Goal: Information Seeking & Learning: Compare options

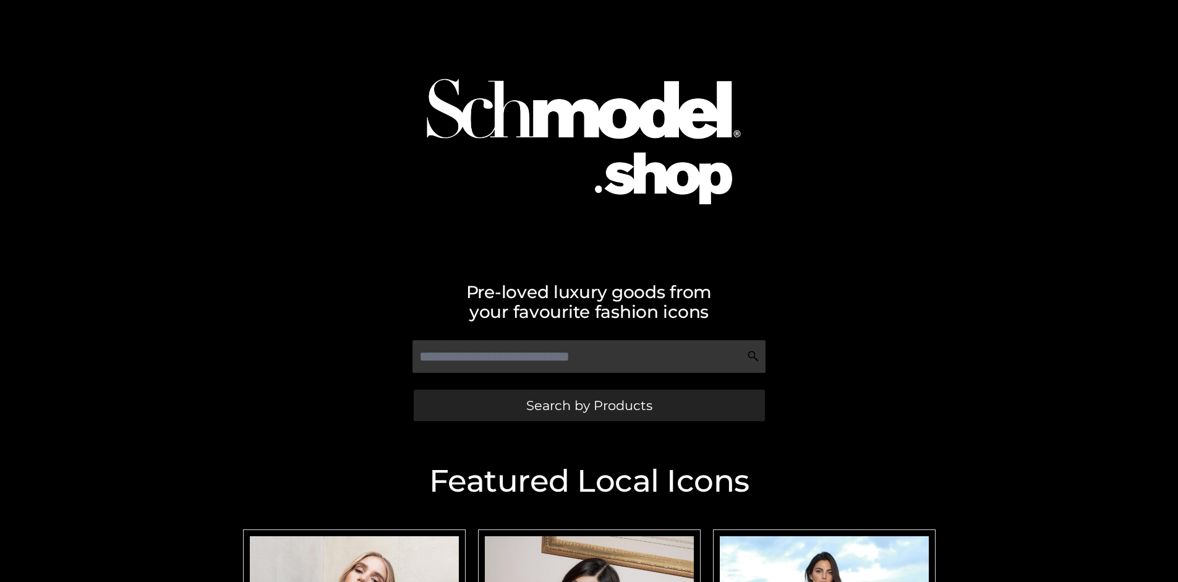
click at [589, 405] on span "Search by Products" at bounding box center [589, 405] width 126 height 13
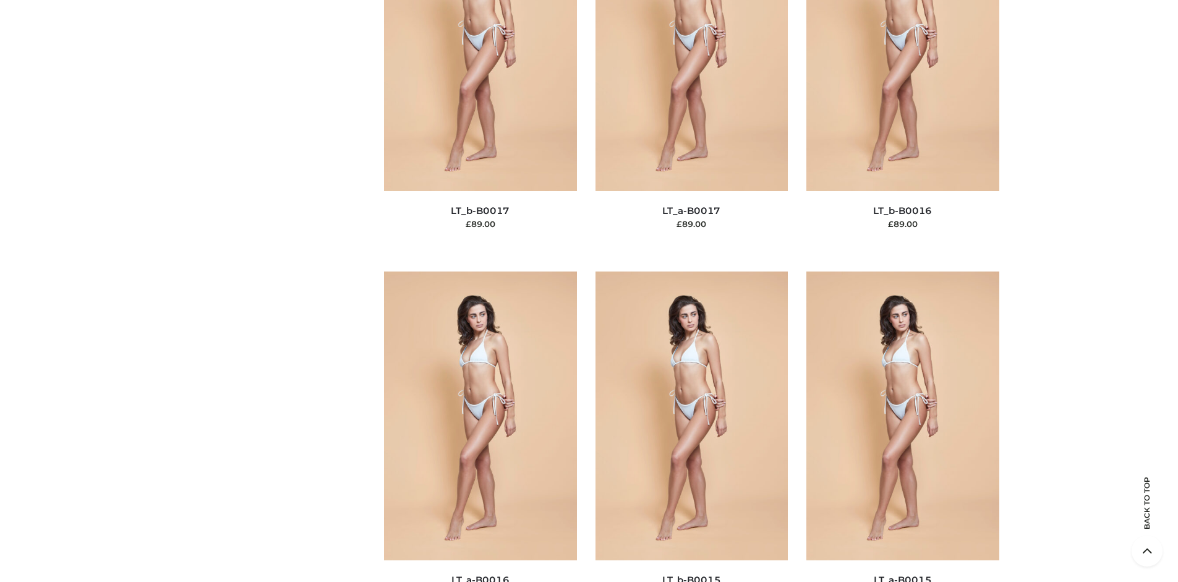
scroll to position [4152, 0]
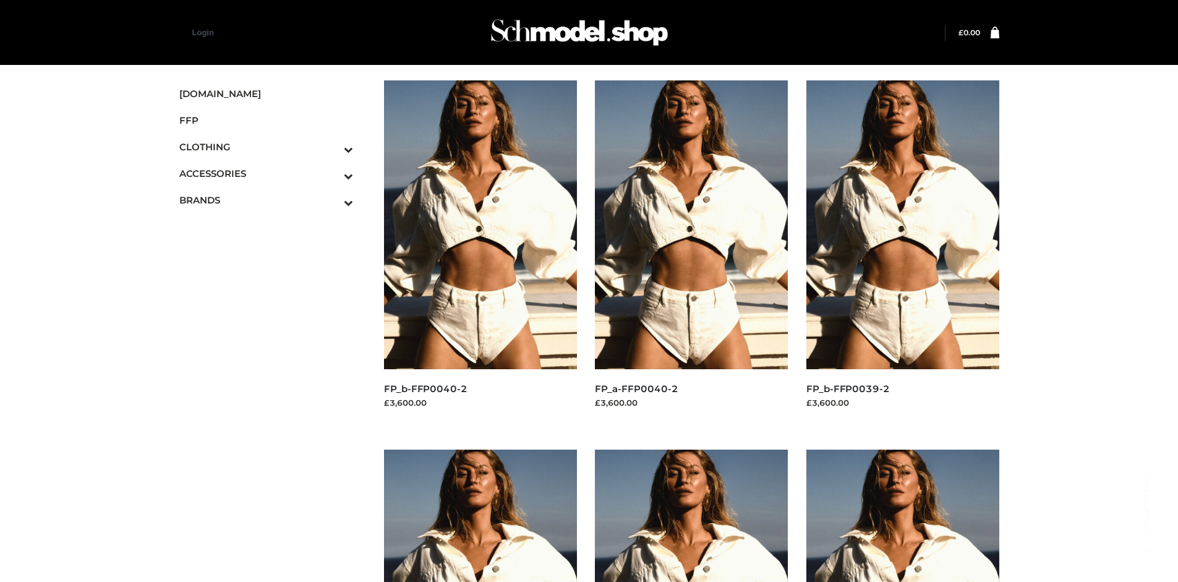
scroll to position [951, 0]
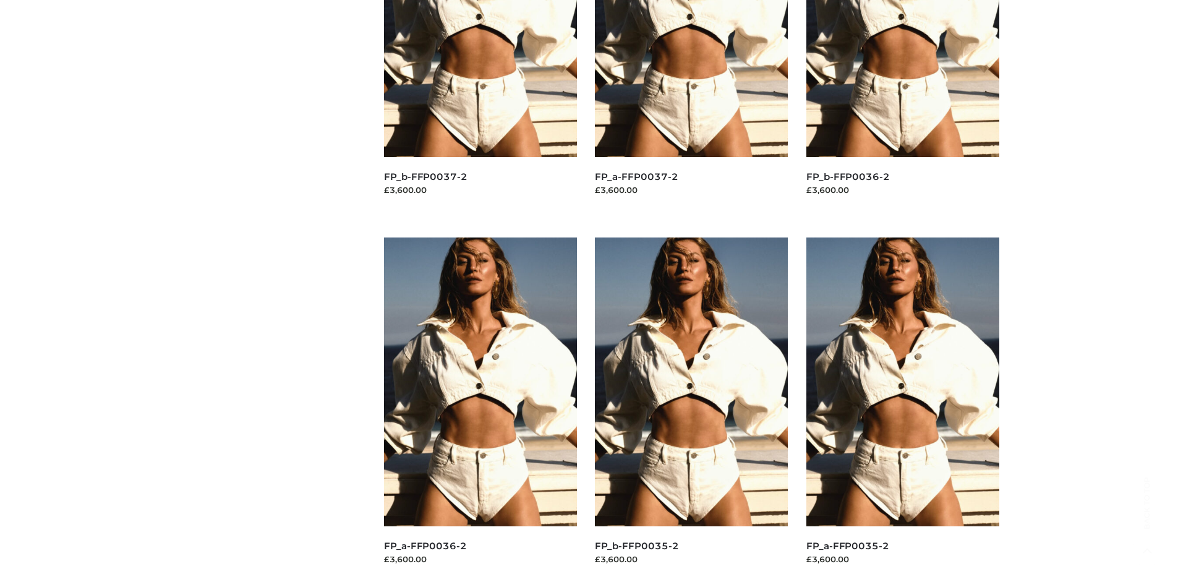
click at [692, 410] on img at bounding box center [691, 382] width 193 height 289
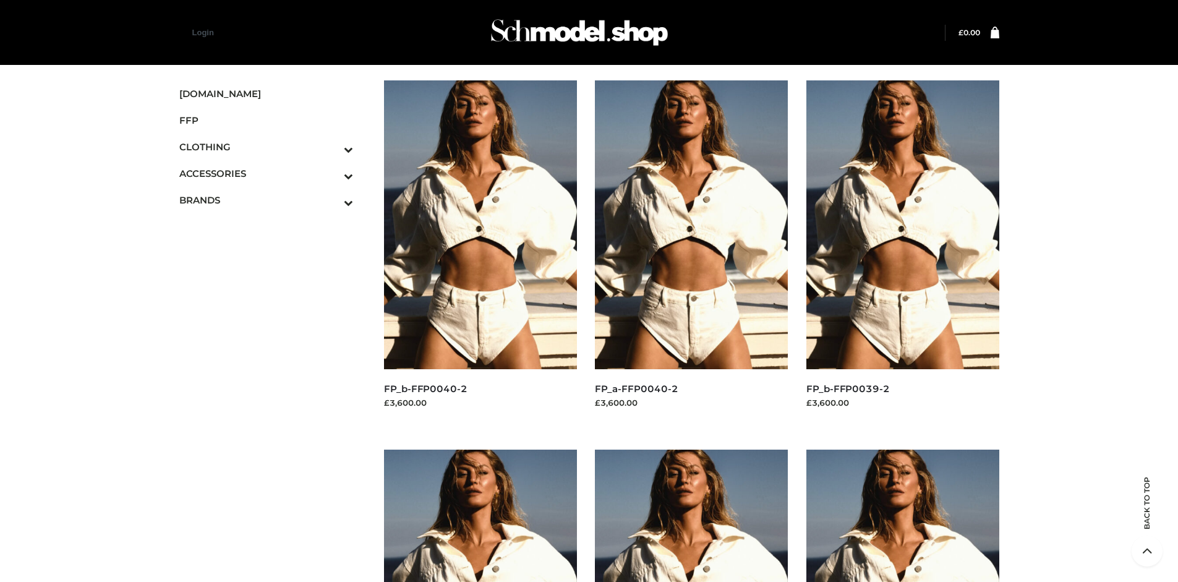
click at [480, 252] on img at bounding box center [480, 224] width 193 height 289
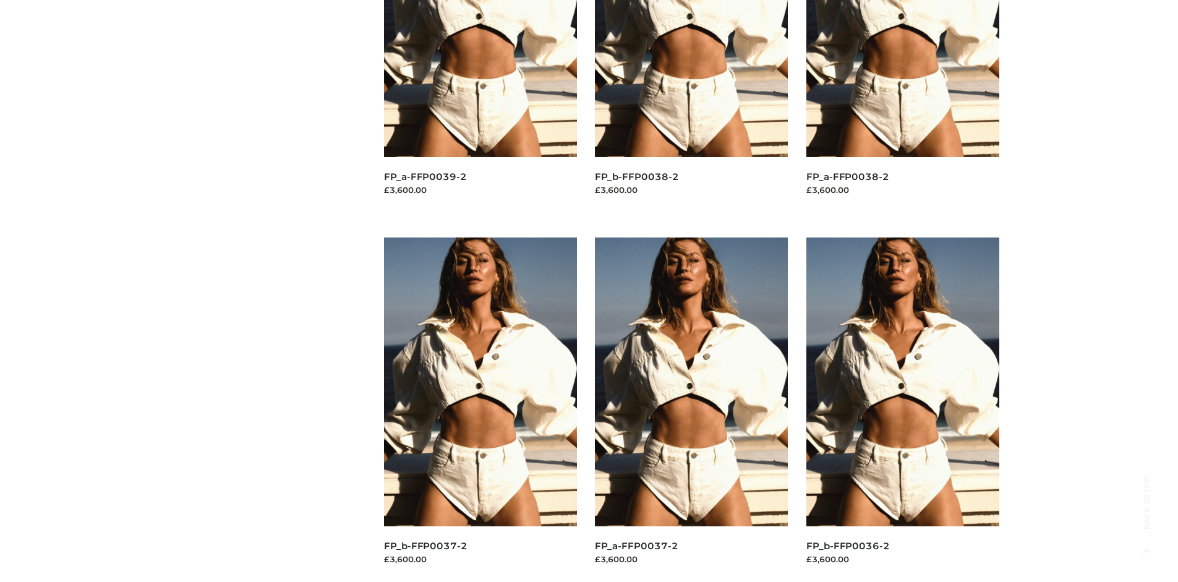
click at [480, 410] on img at bounding box center [480, 382] width 193 height 289
click at [903, 410] on img at bounding box center [903, 382] width 193 height 289
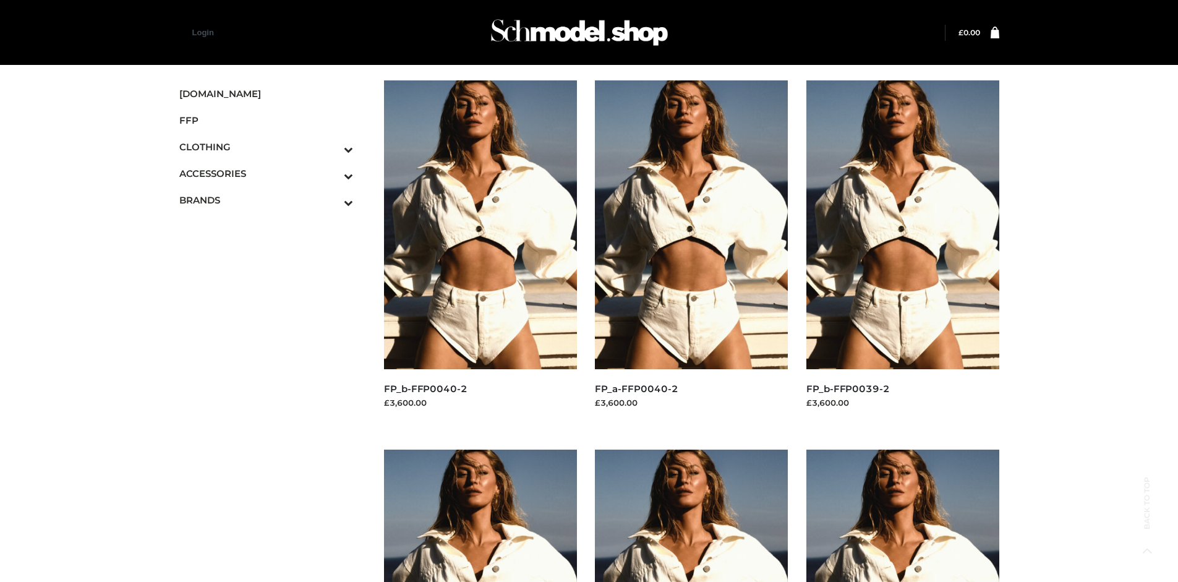
click at [332, 173] on icon "Toggle Submenu" at bounding box center [284, 176] width 139 height 14
click at [272, 226] on span "JEWELRY" at bounding box center [273, 227] width 162 height 14
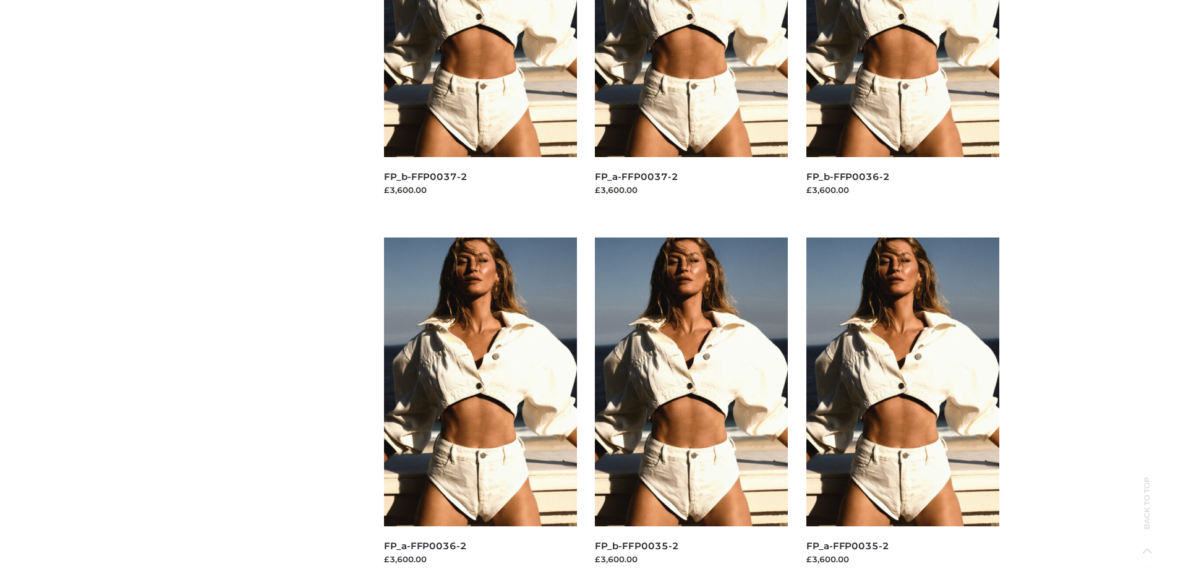
click at [692, 410] on img at bounding box center [691, 382] width 193 height 289
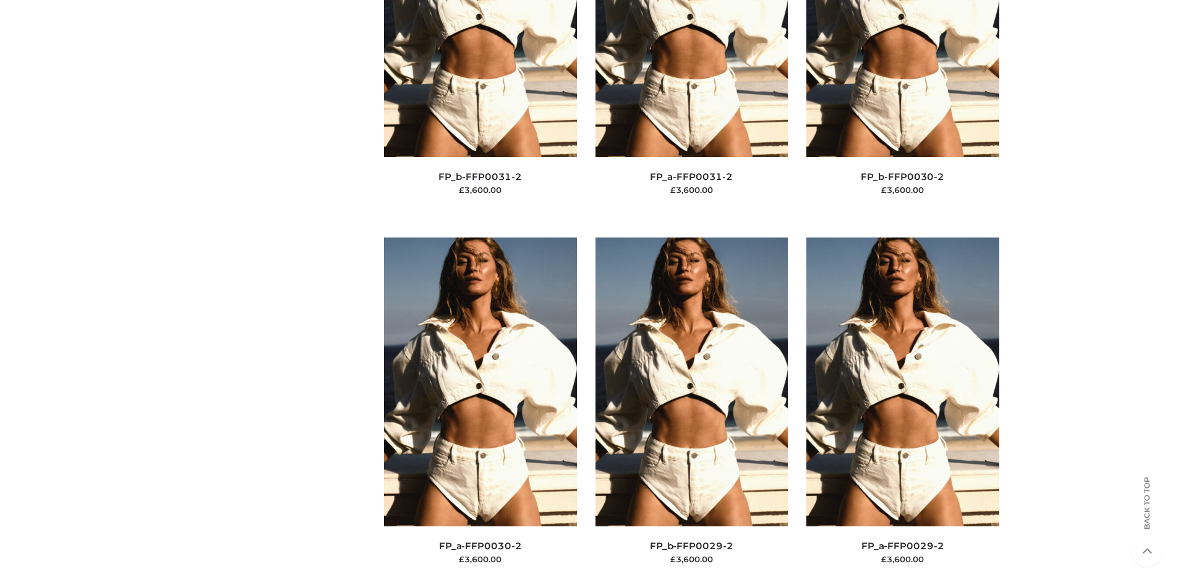
click at [903, 410] on img at bounding box center [903, 382] width 193 height 289
click at [480, 410] on img at bounding box center [480, 382] width 193 height 289
click at [480, 409] on img at bounding box center [480, 381] width 193 height 289
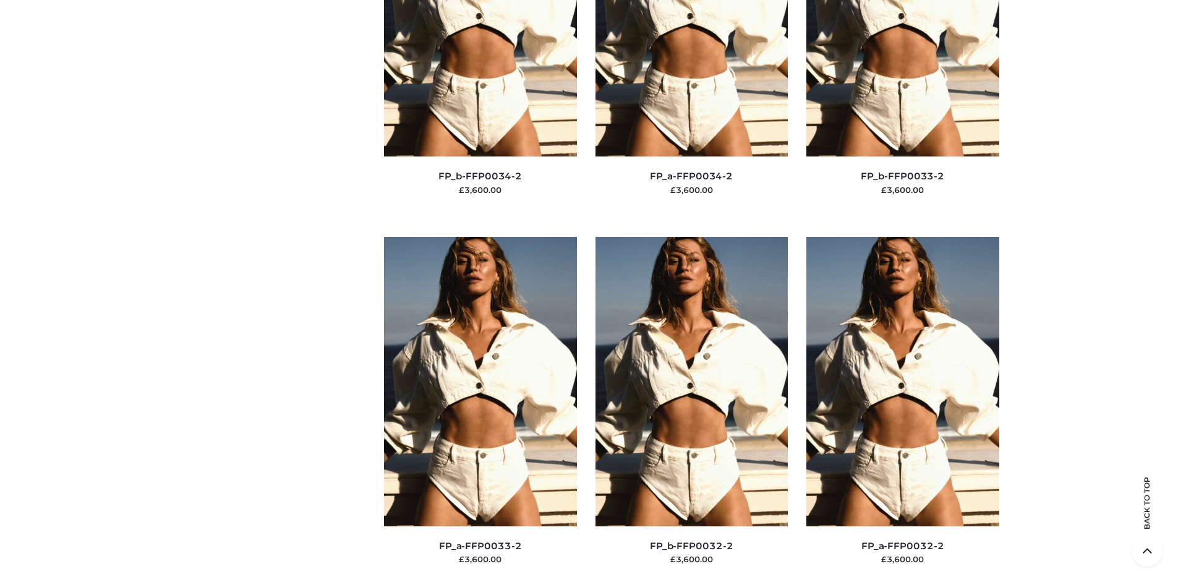
scroll to position [0, 0]
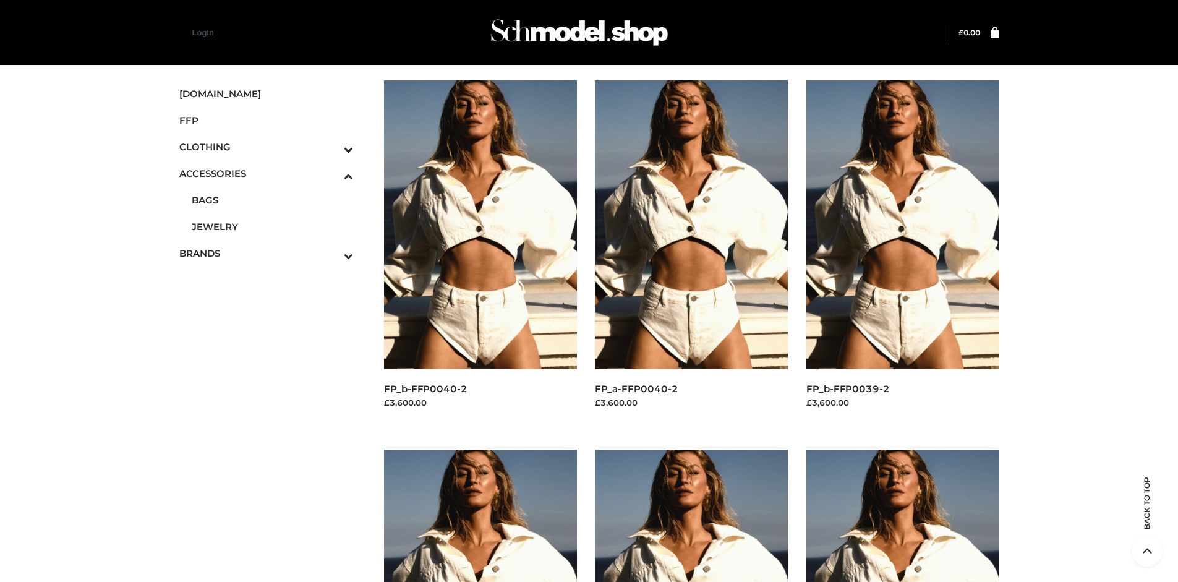
click at [0, 0] on span "OPP SWIMWEAR" at bounding box center [0, 0] width 0 height 0
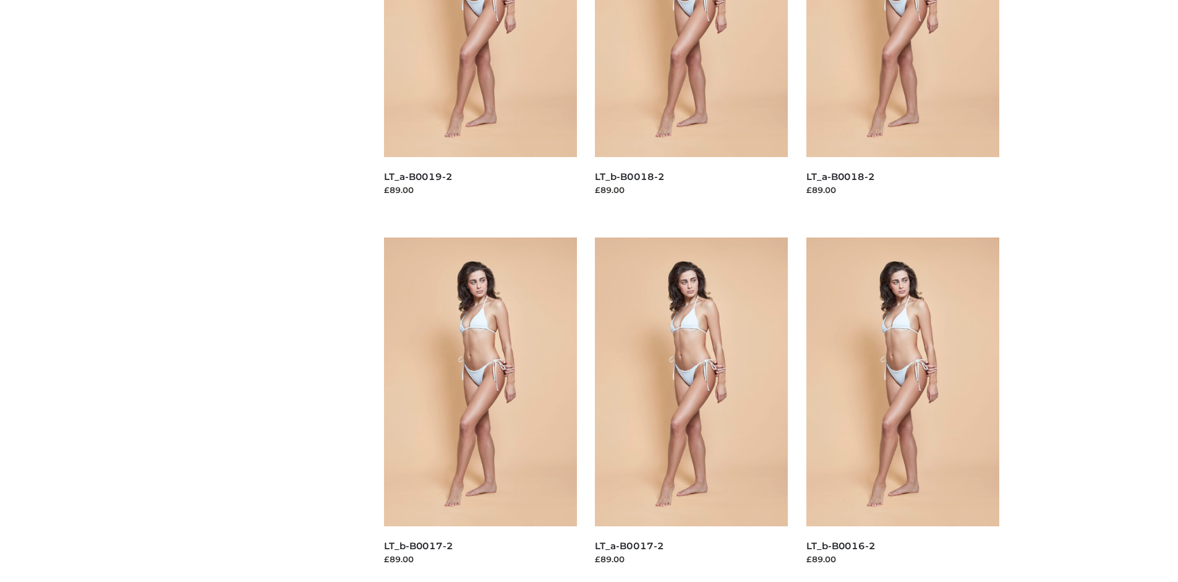
click at [480, 410] on img at bounding box center [480, 382] width 193 height 289
click at [903, 410] on img at bounding box center [903, 382] width 193 height 289
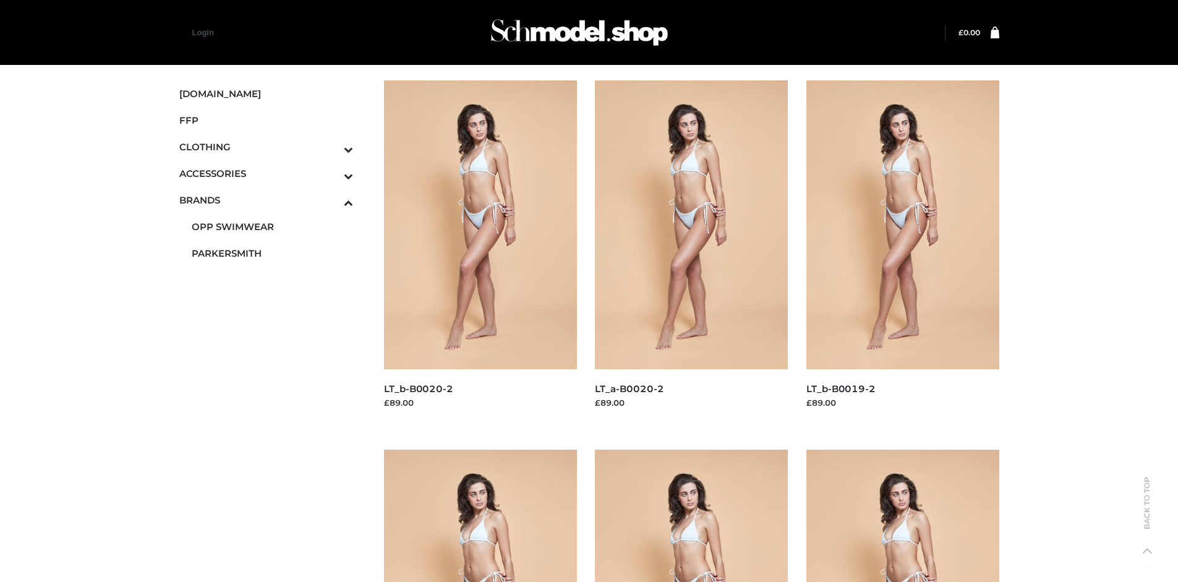
click at [332, 147] on icon "Toggle Submenu" at bounding box center [284, 149] width 139 height 14
click at [272, 253] on span "TWO PIECE" at bounding box center [273, 253] width 162 height 14
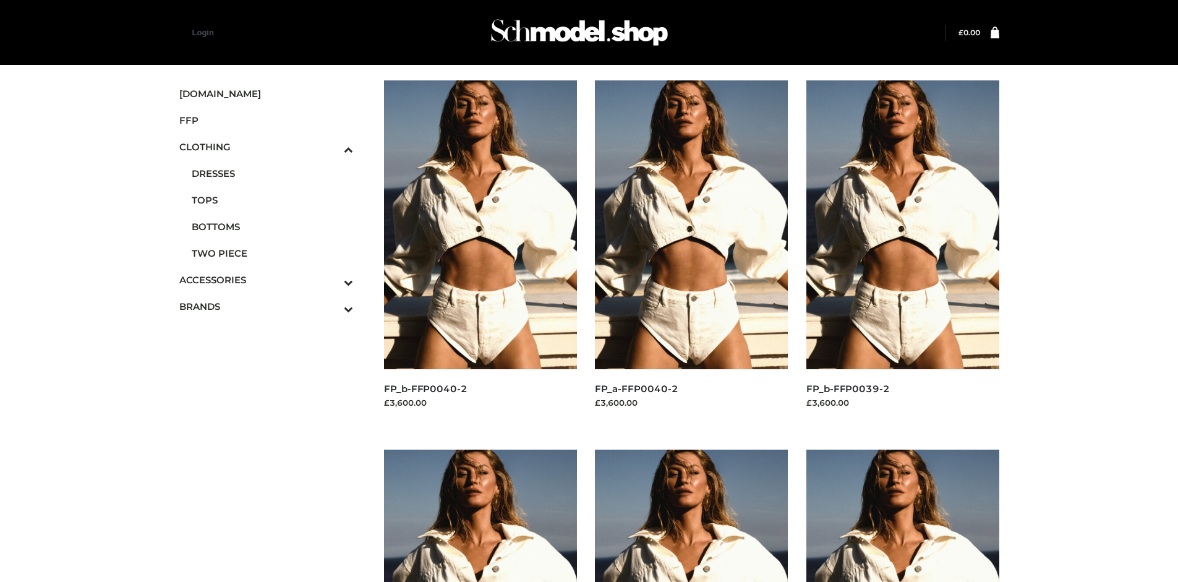
scroll to position [951, 0]
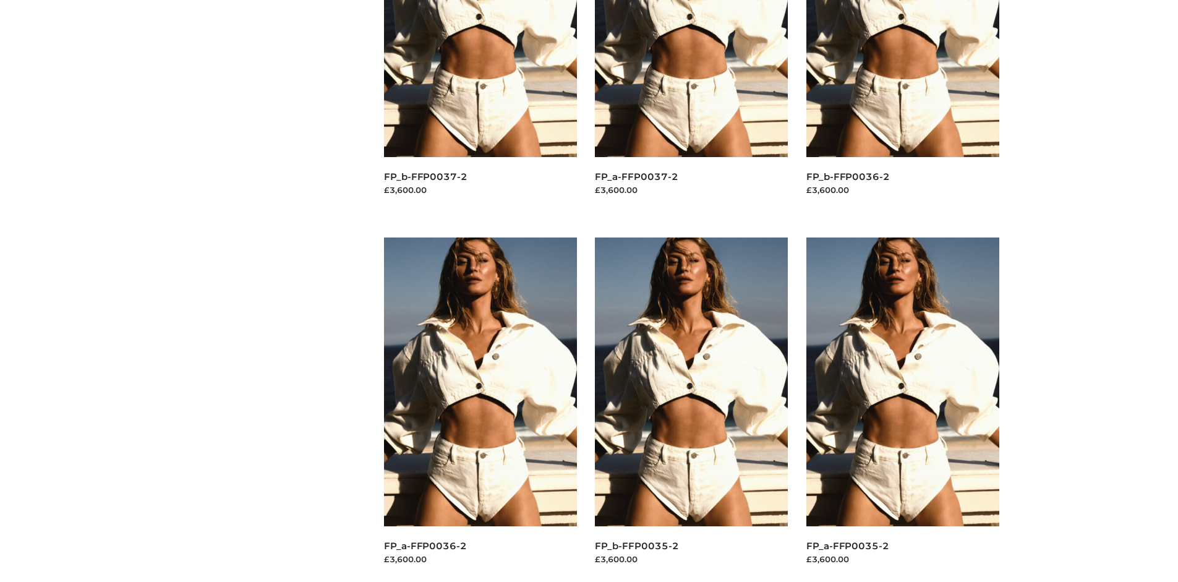
click at [903, 410] on img at bounding box center [903, 382] width 193 height 289
click at [480, 410] on img at bounding box center [480, 382] width 193 height 289
click at [692, 410] on img at bounding box center [691, 382] width 193 height 289
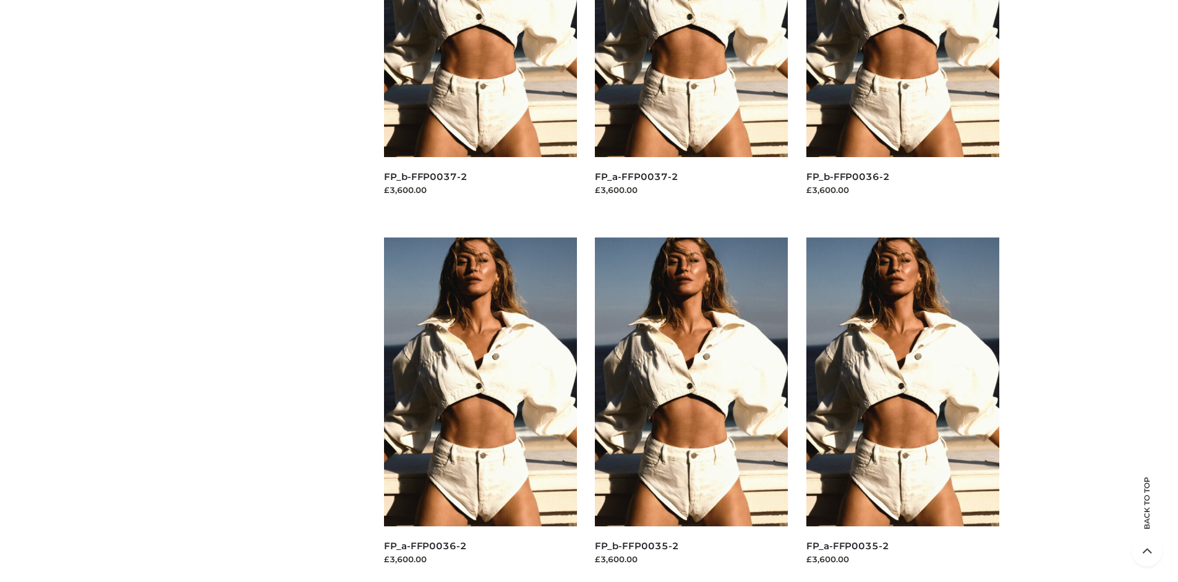
scroll to position [582, 0]
click at [903, 410] on img at bounding box center [903, 382] width 193 height 289
